Goal: Obtain resource: Download file/media

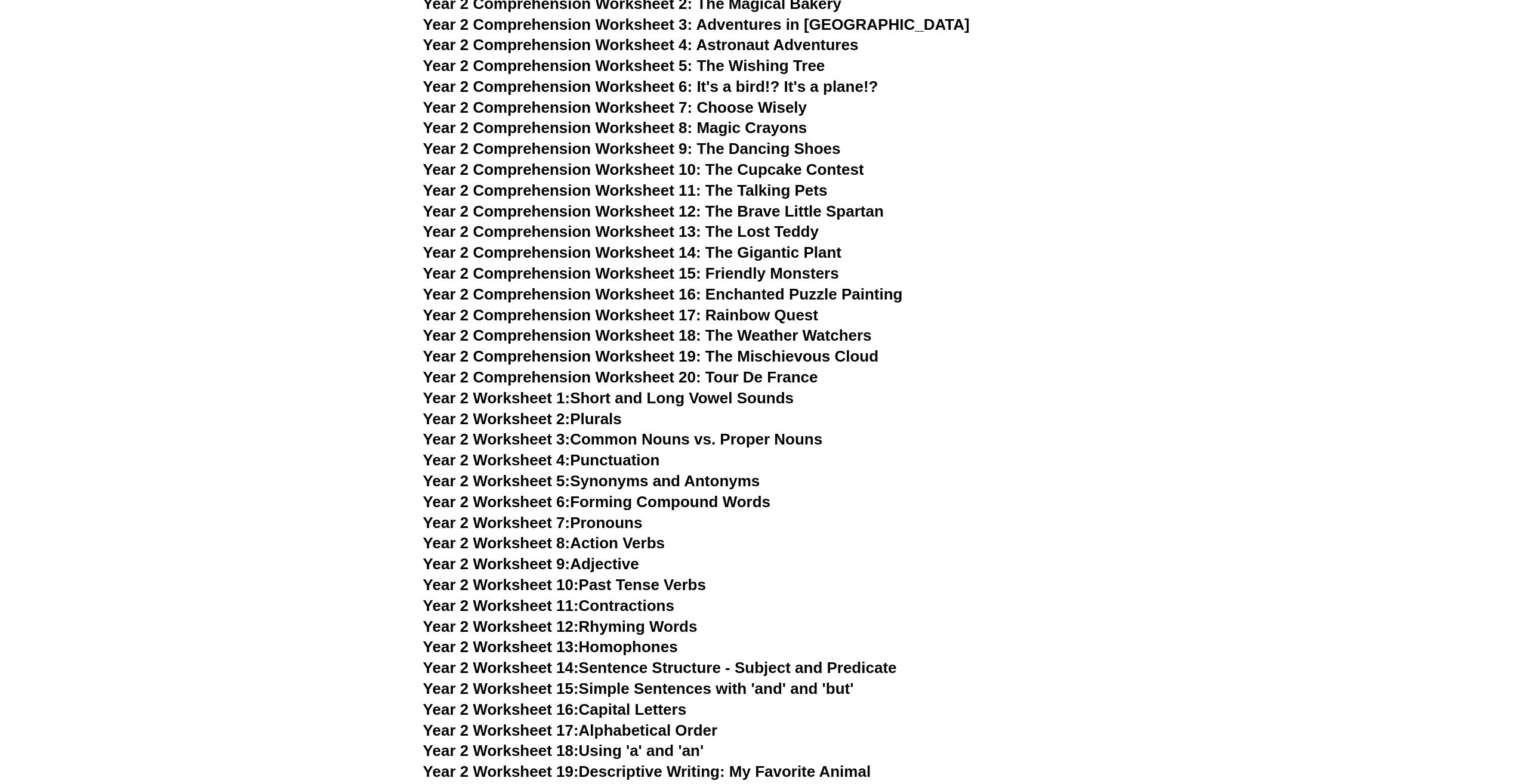
scroll to position [2745, 0]
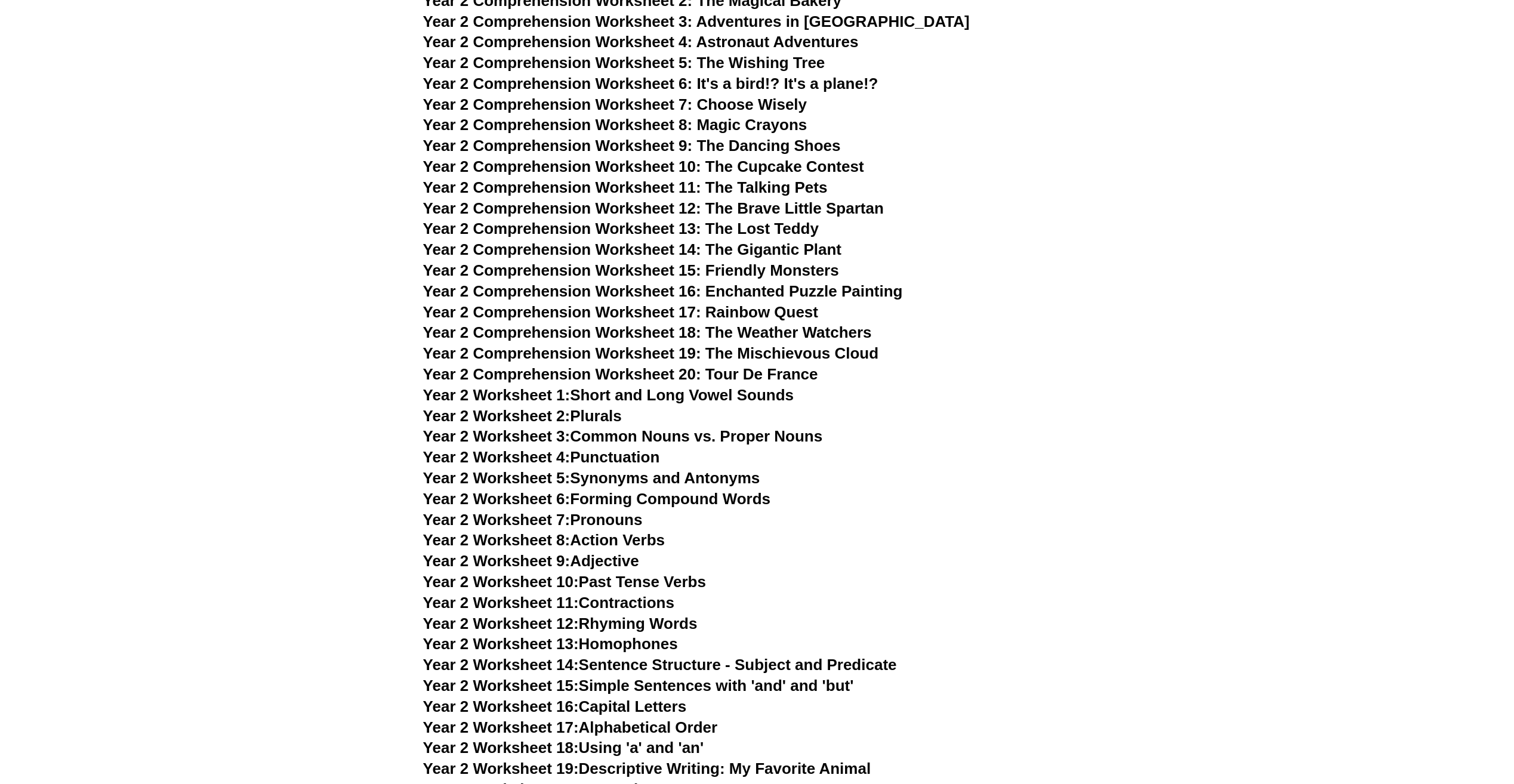
click at [625, 461] on link "Year 2 Worksheet 4: Punctuation" at bounding box center [542, 457] width 237 height 18
click at [665, 500] on link "Year 2 Worksheet 6: Forming Compound Words" at bounding box center [597, 499] width 348 height 18
click at [620, 561] on link "Year 2 Worksheet 9: Adjective" at bounding box center [531, 561] width 216 height 18
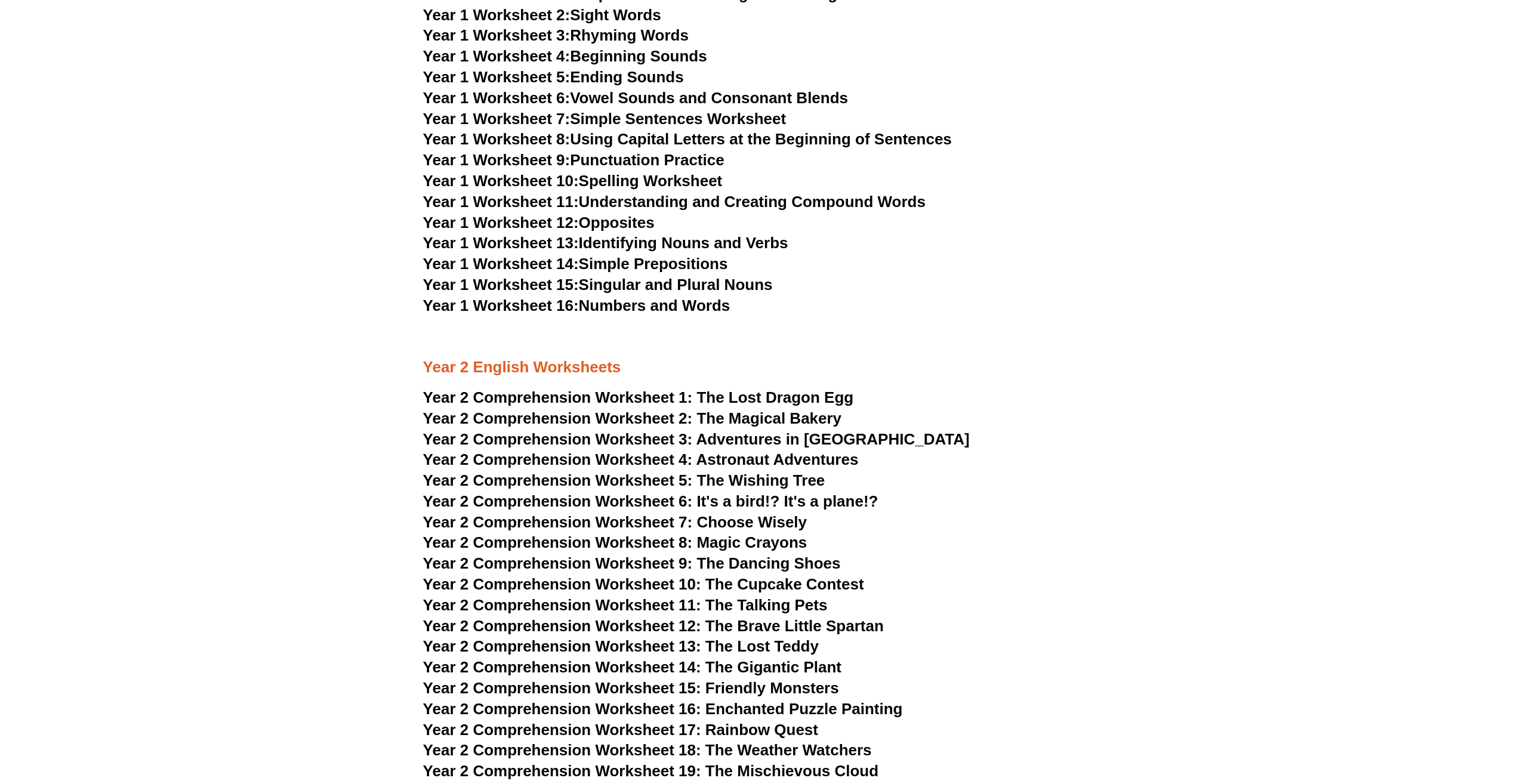
scroll to position [2566, 0]
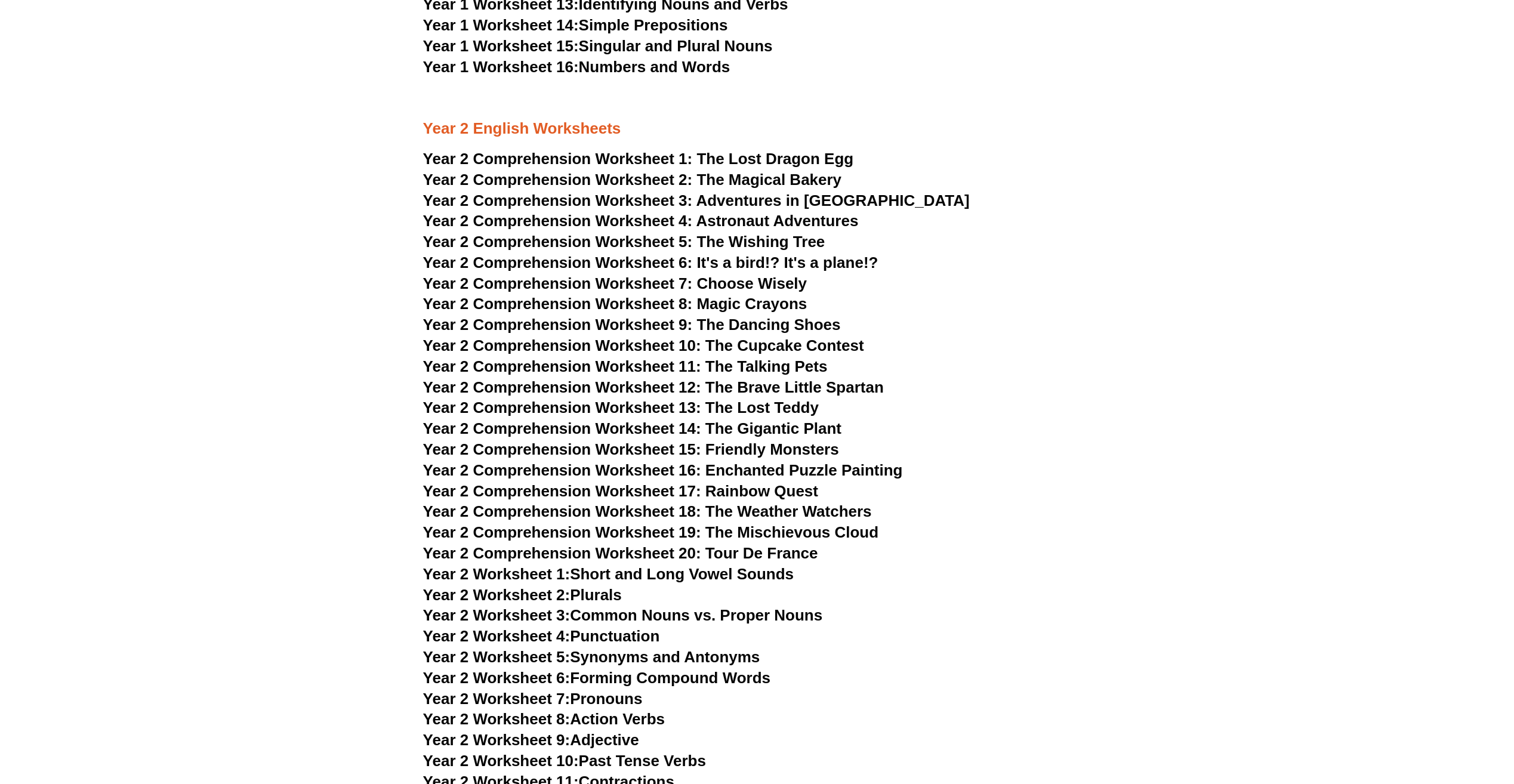
click at [613, 637] on link "Year 2 Worksheet 4: Punctuation" at bounding box center [542, 636] width 237 height 18
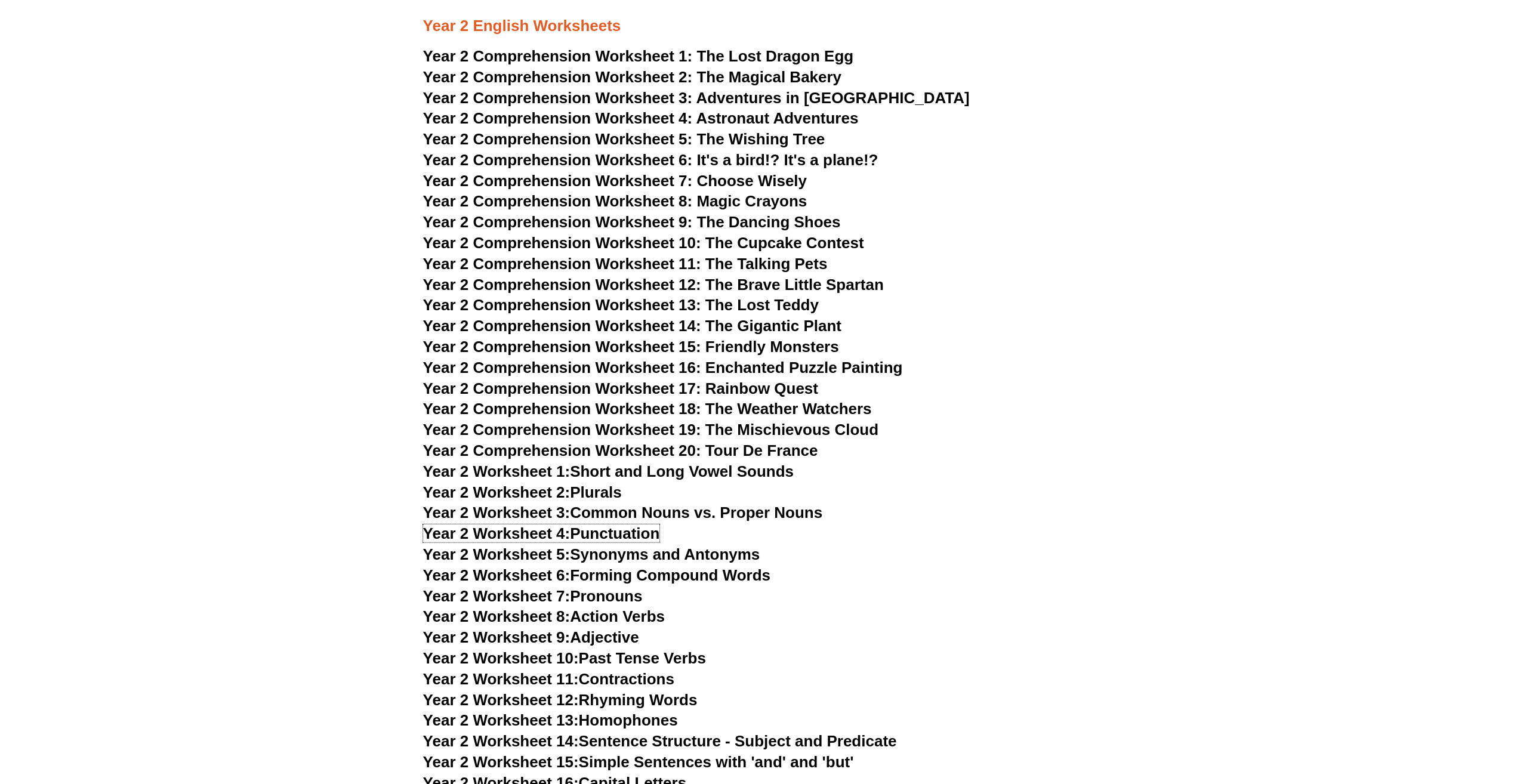
scroll to position [2685, 0]
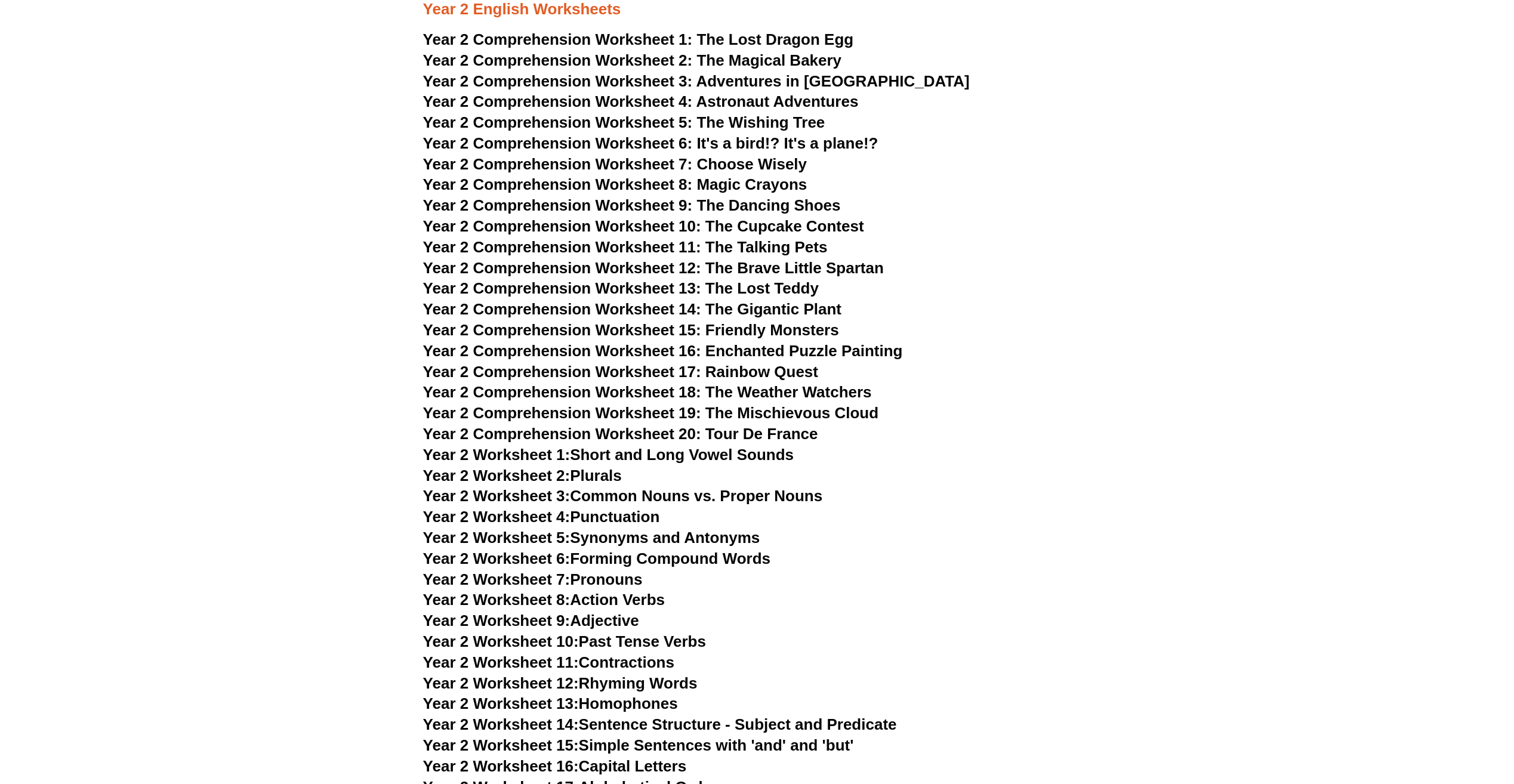
click at [608, 618] on link "Year 2 Worksheet 9: Adjective" at bounding box center [531, 621] width 216 height 18
